Goal: Task Accomplishment & Management: Manage account settings

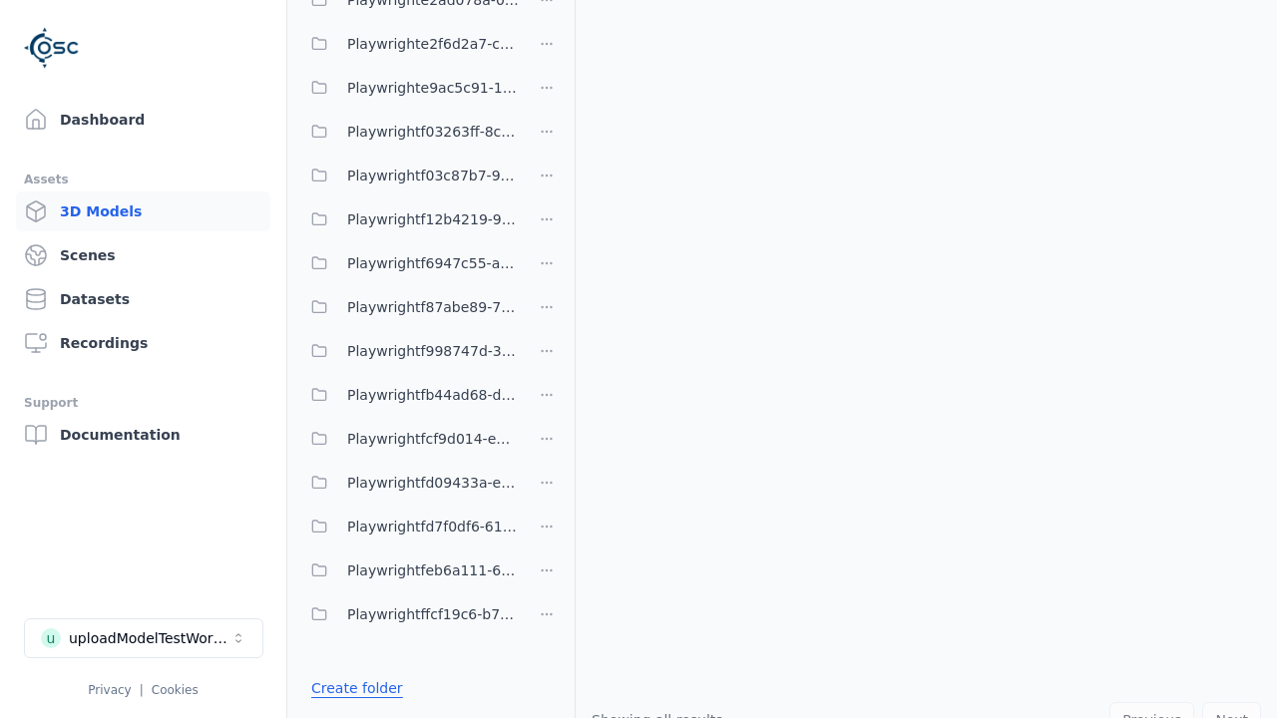
click at [351, 688] on link "Create folder" at bounding box center [357, 688] width 92 height 20
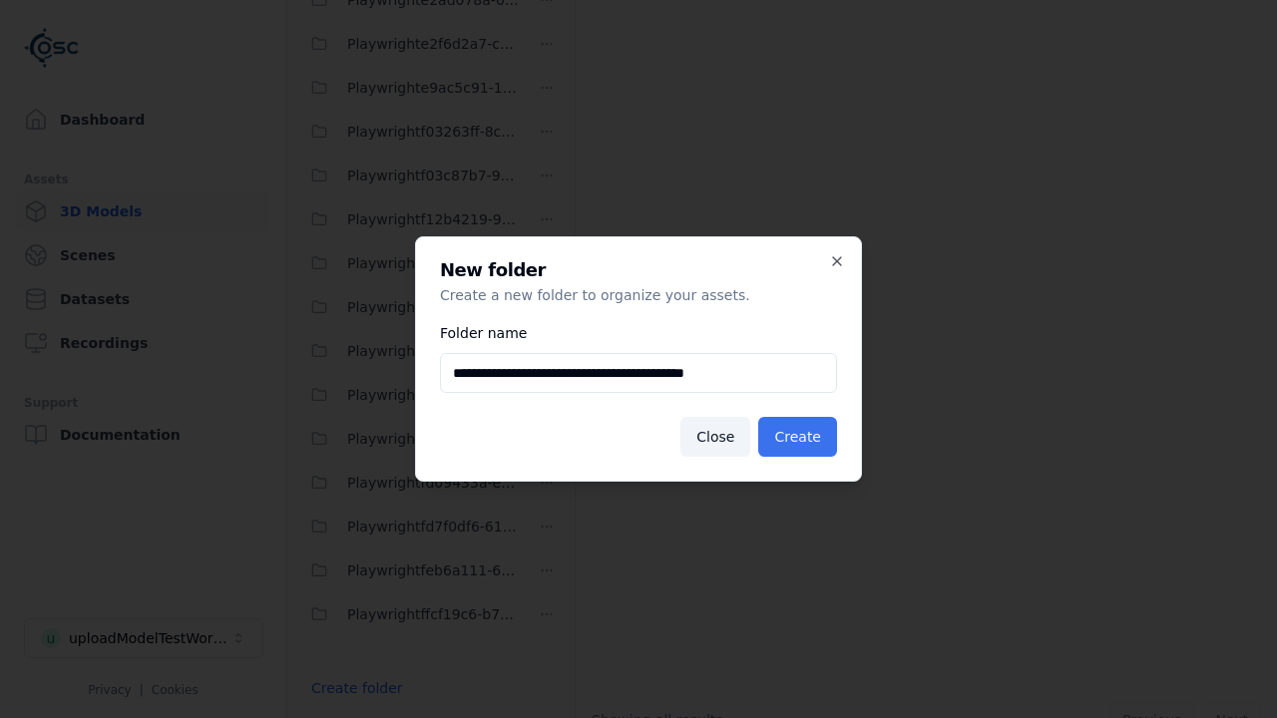
type input "**********"
click at [800, 437] on button "Create" at bounding box center [797, 437] width 79 height 40
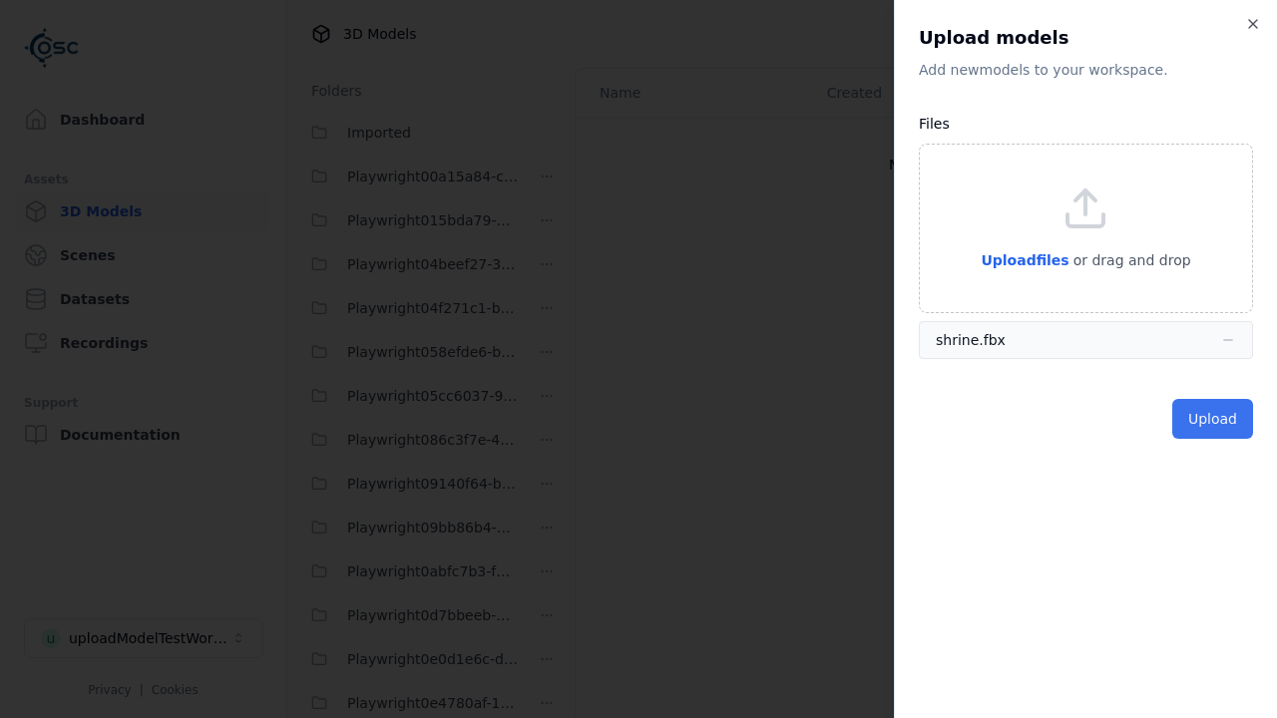
click at [1214, 419] on button "Upload" at bounding box center [1212, 419] width 81 height 40
